Goal: Navigation & Orientation: Go to known website

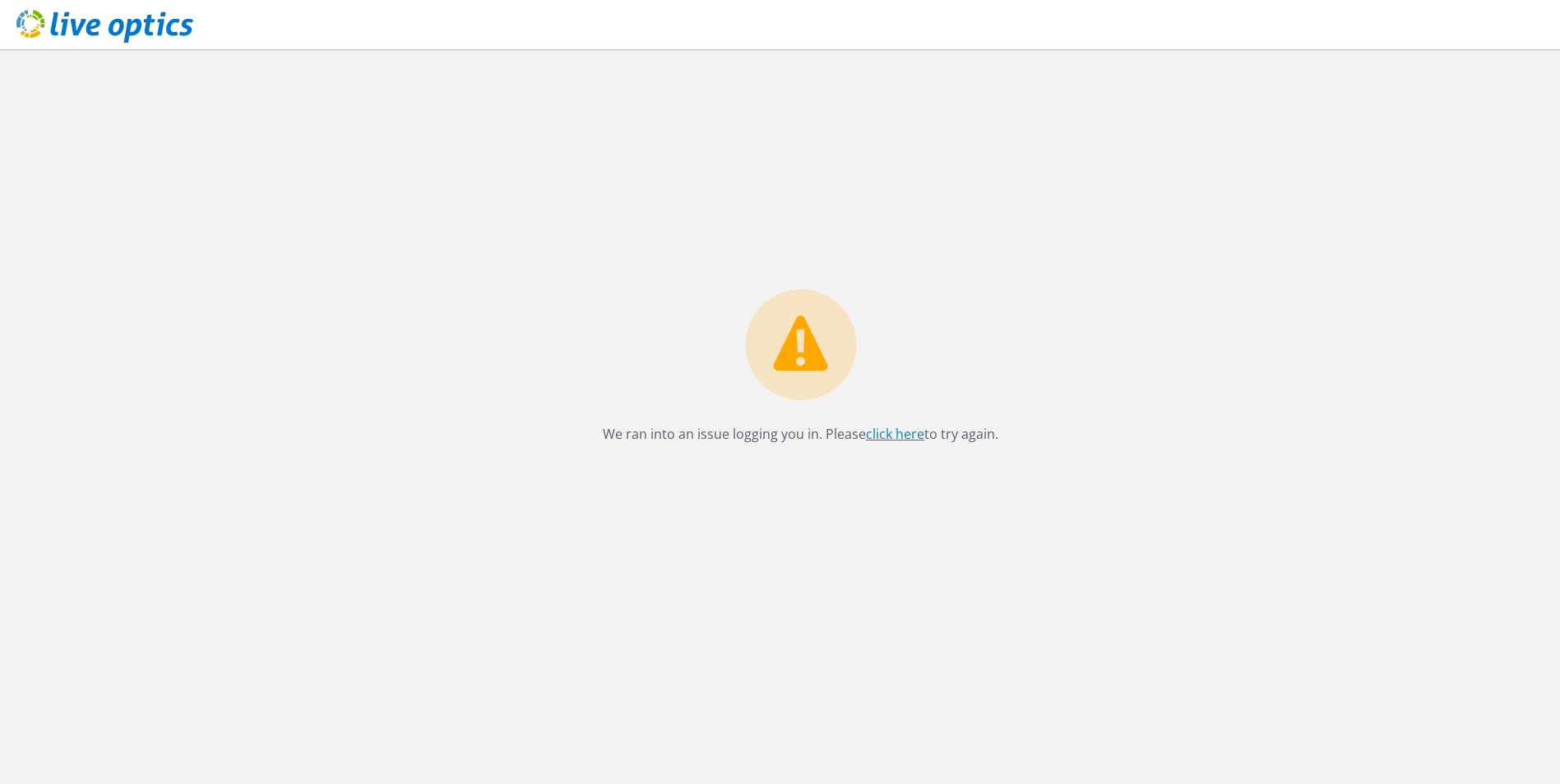
click at [883, 433] on link "click here" at bounding box center [894, 433] width 58 height 18
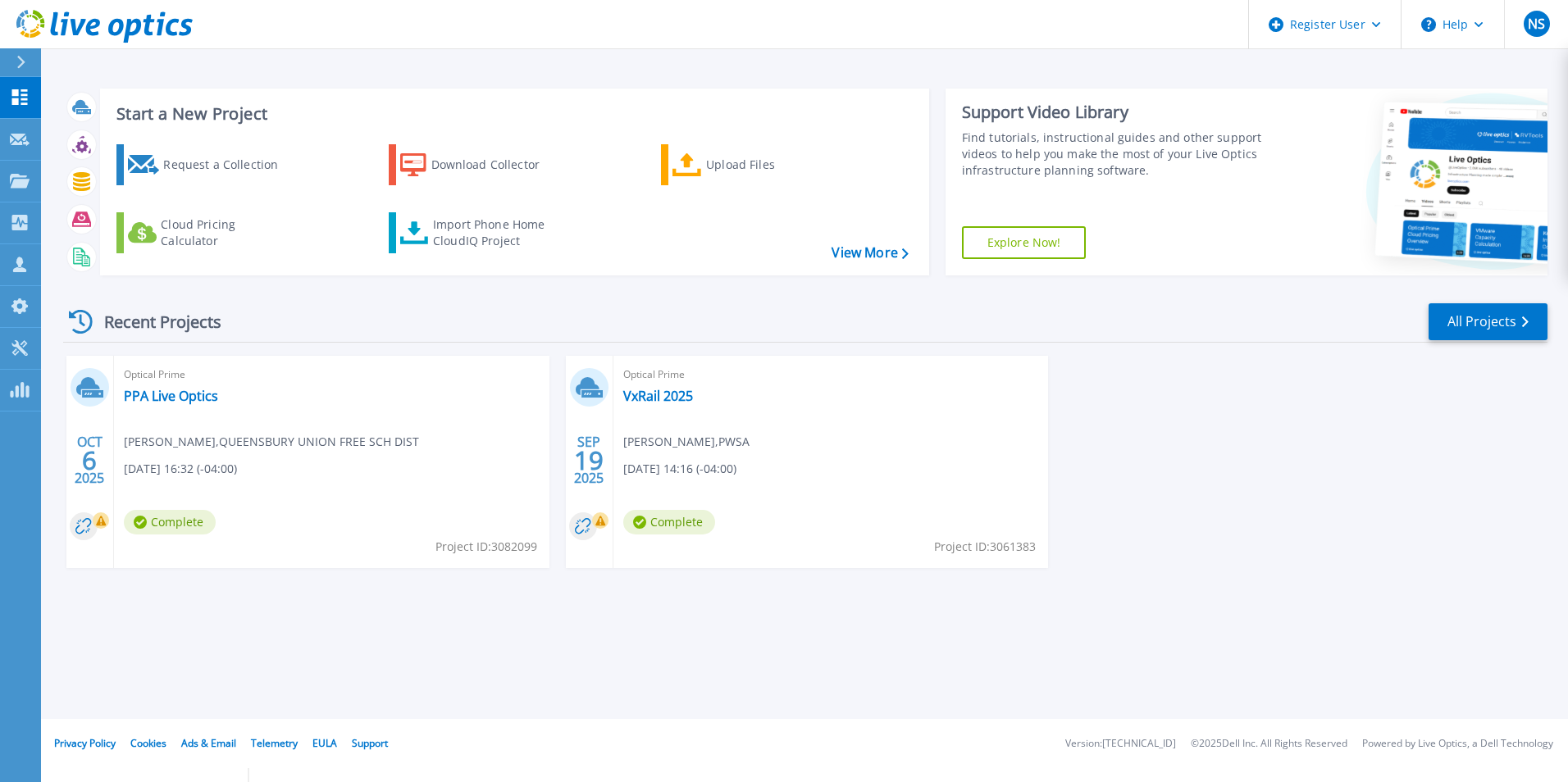
click at [344, 408] on div "Optical Prime PPA Live Optics [PERSON_NAME] , QUEENSBURY UNION FREE SCH DIST [D…" at bounding box center [332, 462] width 436 height 213
drag, startPoint x: 117, startPoint y: 437, endPoint x: 232, endPoint y: 453, distance: 116.1
click at [232, 453] on div "Optical Prime PPA Live Optics Bernie Capron , QUEENSBURY UNION FREE SCH DIST 10…" at bounding box center [332, 462] width 436 height 213
drag, startPoint x: 232, startPoint y: 453, endPoint x: 301, endPoint y: 477, distance: 73.1
click at [301, 477] on div "Optical Prime PPA Live Optics Bernie Capron , QUEENSBURY UNION FREE SCH DIST 10…" at bounding box center [332, 462] width 436 height 213
